Goal: Task Accomplishment & Management: Use online tool/utility

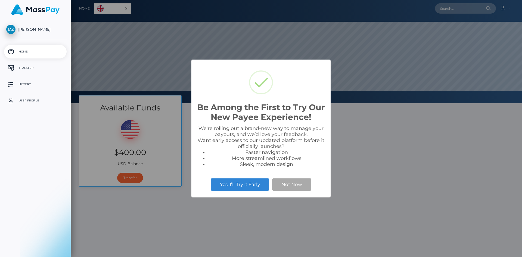
scroll to position [103, 452]
select select
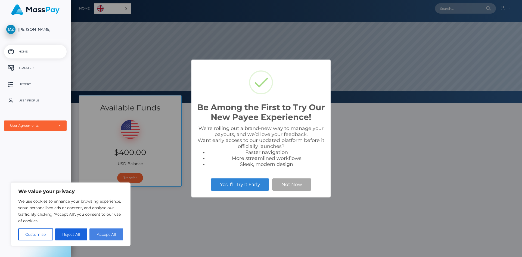
click at [100, 235] on button "Accept All" at bounding box center [106, 235] width 34 height 12
checkbox input "true"
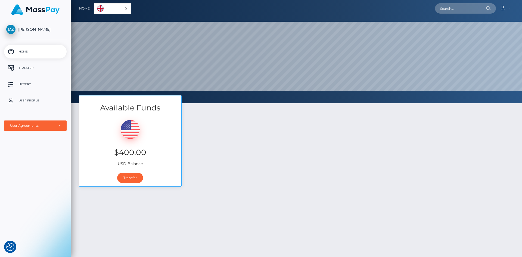
click at [127, 9] on div "English" at bounding box center [112, 8] width 37 height 11
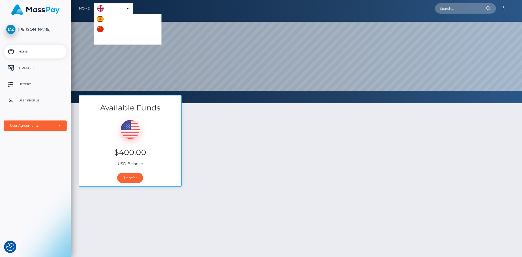
click at [237, 137] on div "Available Funds $400.00 USD Balance Transfer" at bounding box center [296, 143] width 443 height 97
click at [129, 9] on div "English" at bounding box center [113, 8] width 39 height 11
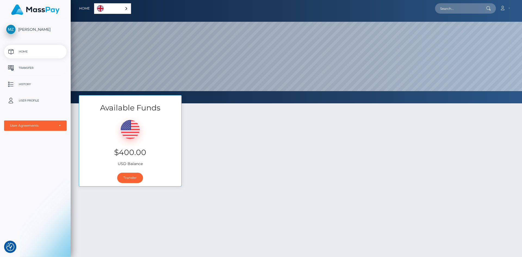
click at [42, 67] on p "Transfer" at bounding box center [35, 68] width 58 height 8
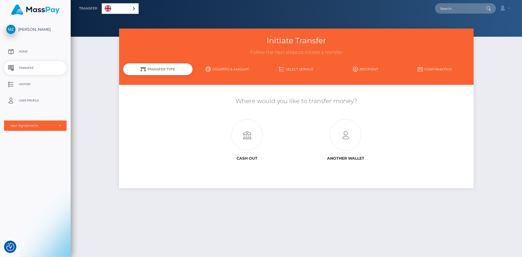
click at [232, 70] on link "Country & Amount" at bounding box center [227, 69] width 69 height 10
click at [240, 71] on link "Country & Amount" at bounding box center [227, 69] width 69 height 10
click at [308, 70] on link "Select Service" at bounding box center [296, 69] width 69 height 10
click at [256, 129] on icon at bounding box center [247, 135] width 98 height 32
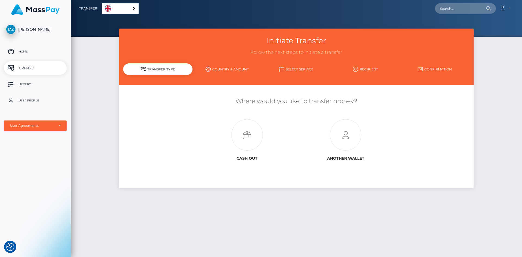
click at [43, 103] on p "User Profile" at bounding box center [35, 101] width 58 height 8
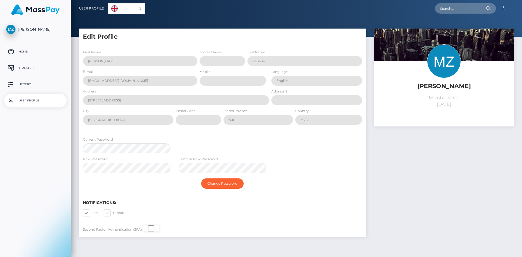
select select
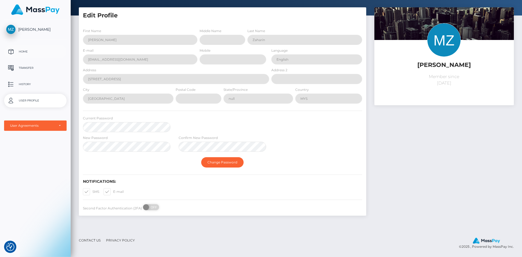
click at [34, 53] on p "Home" at bounding box center [35, 52] width 58 height 8
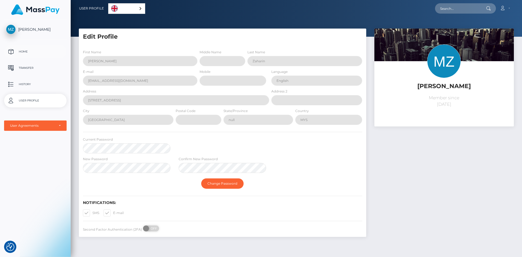
click at [26, 52] on p "Home" at bounding box center [35, 52] width 58 height 8
